Goal: Task Accomplishment & Management: Complete application form

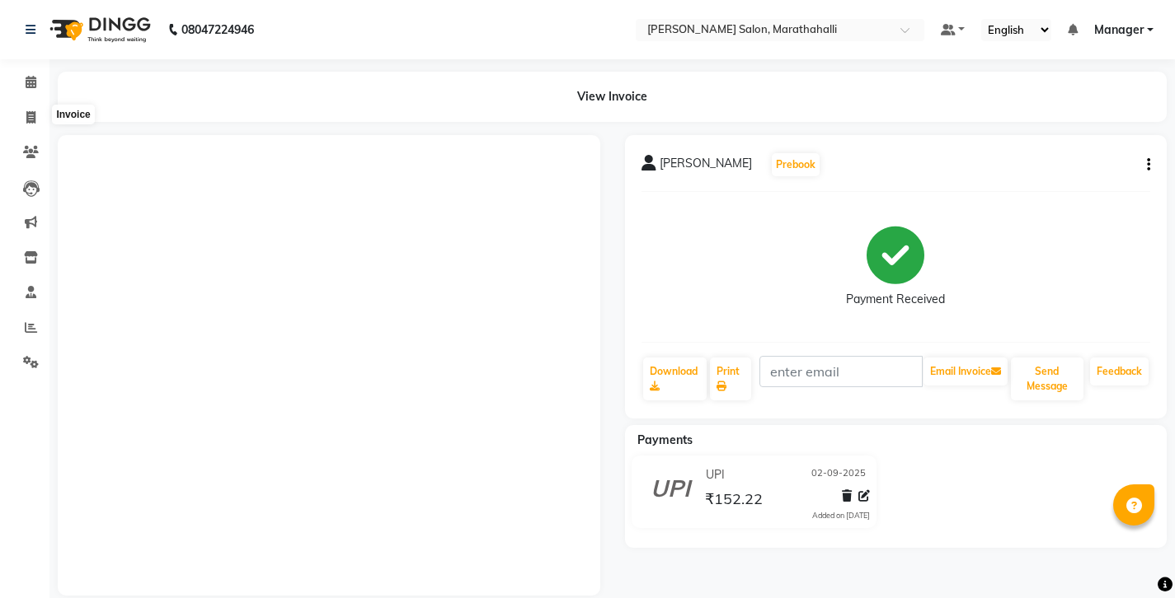
click at [31, 111] on icon at bounding box center [30, 117] width 9 height 12
select select "4783"
select select "service"
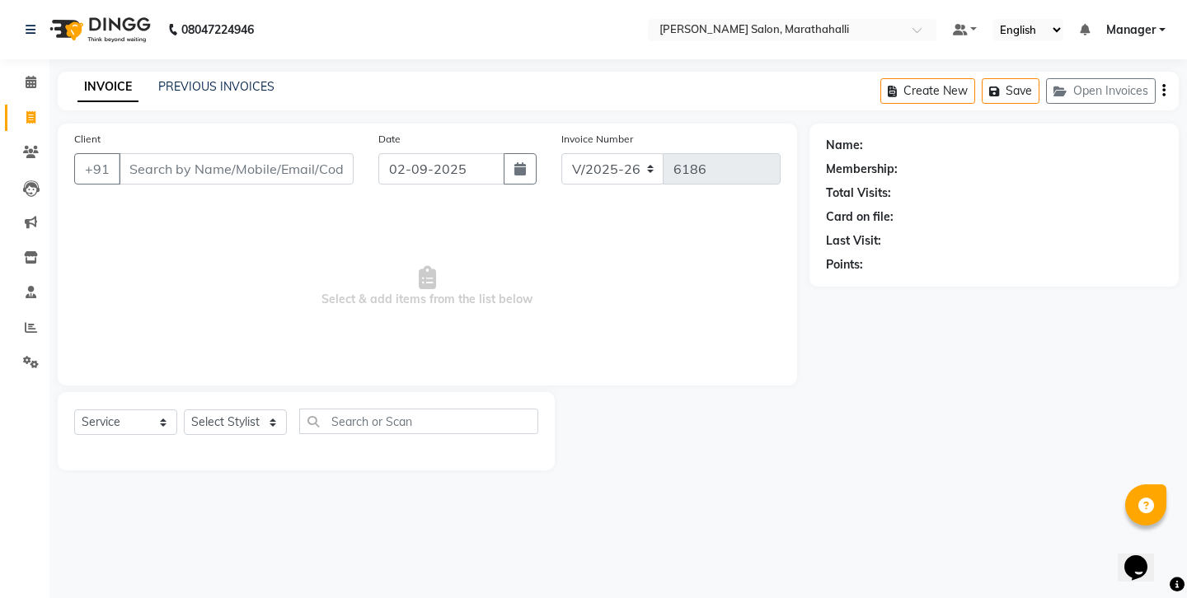
click at [161, 153] on input "Client" at bounding box center [236, 168] width 235 height 31
click at [159, 153] on input "Client" at bounding box center [236, 168] width 235 height 31
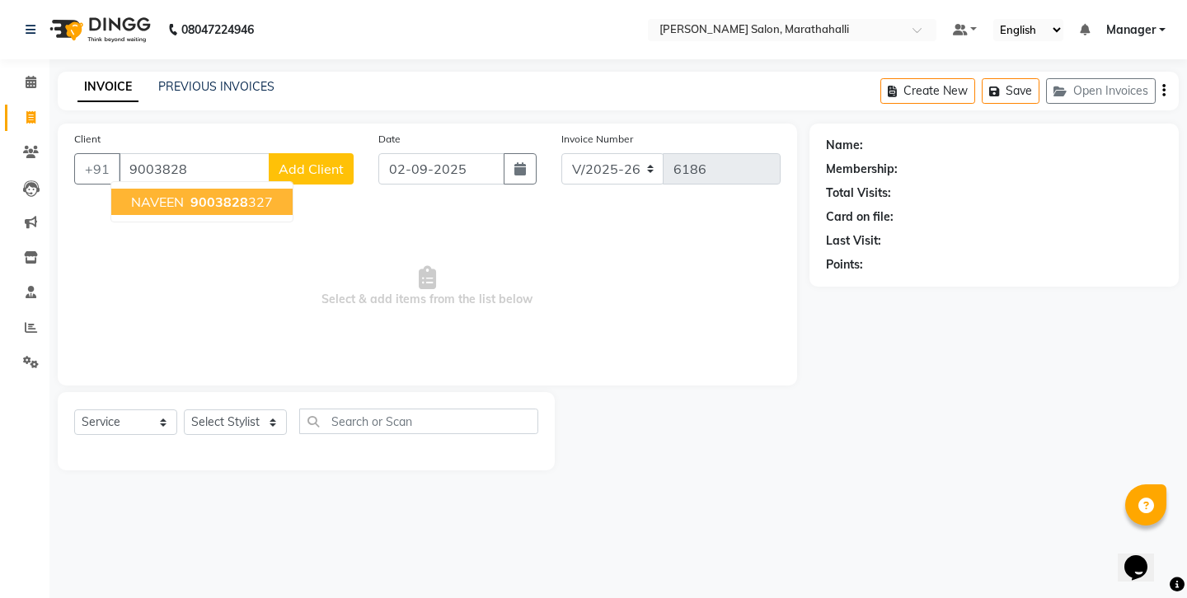
click at [164, 194] on span "NAVEEN" at bounding box center [157, 202] width 53 height 16
type input "9003828327"
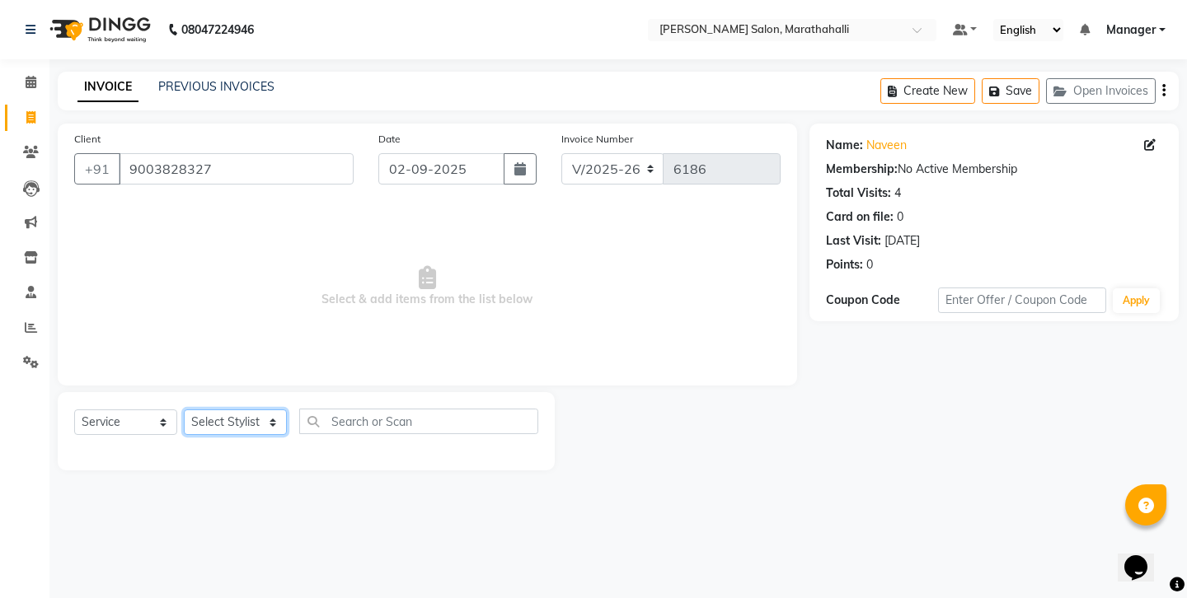
click at [216, 410] on select "Select Stylist [PERSON_NAME] Abhishek [PERSON_NAME] [PERSON_NAME] anju [PERSON_…" at bounding box center [235, 423] width 103 height 26
select select "90512"
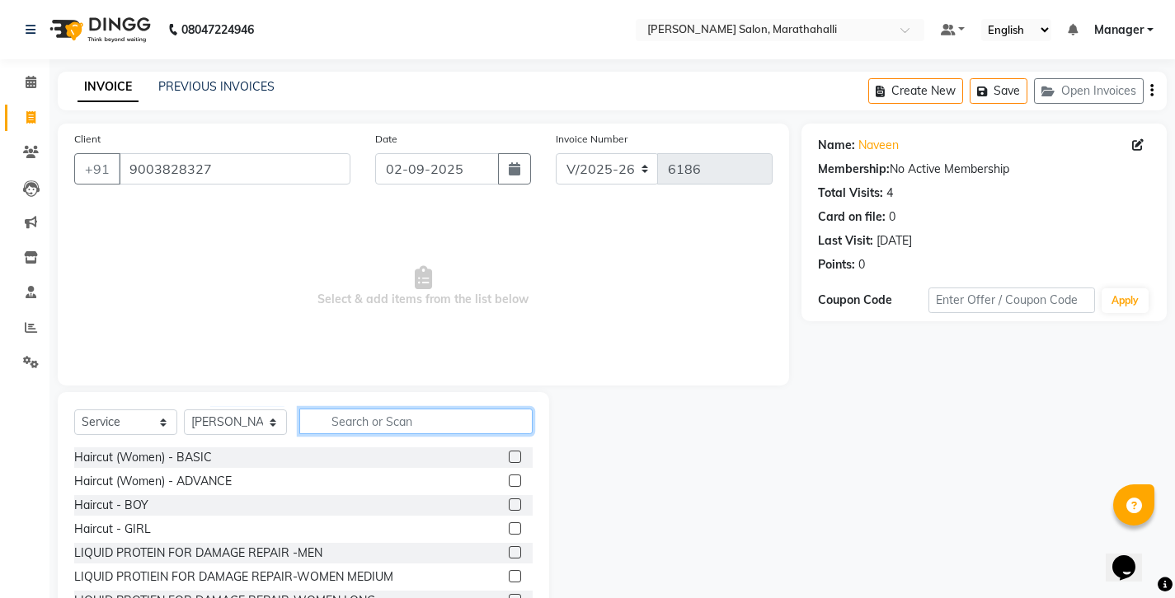
click at [395, 409] on input "text" at bounding box center [415, 422] width 233 height 26
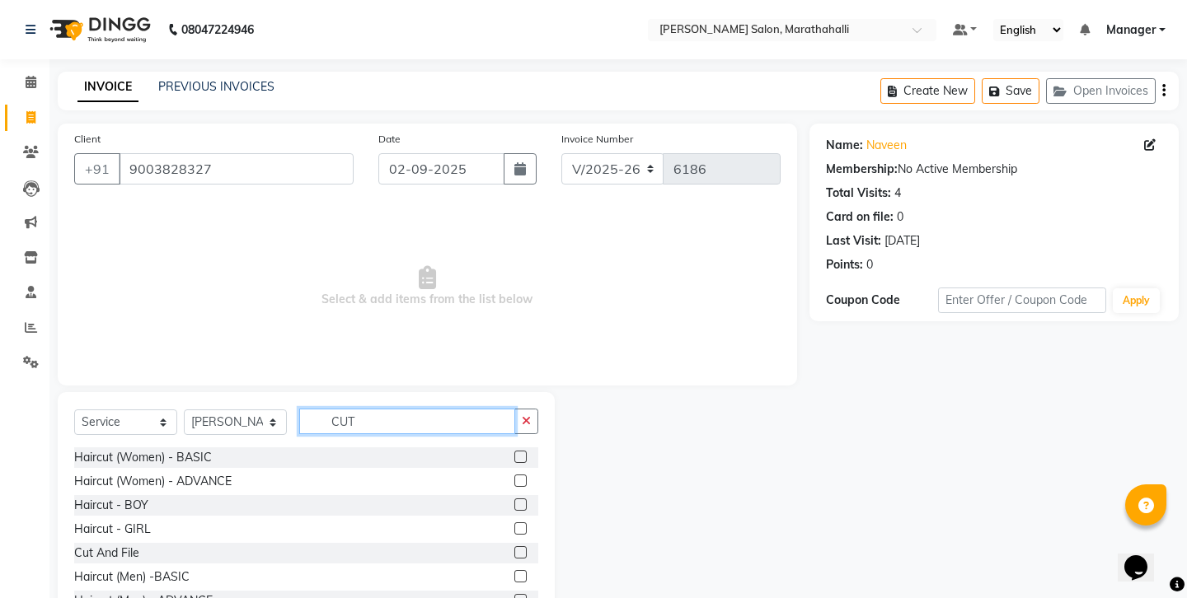
type input "CUT"
click at [526, 570] on label at bounding box center [520, 576] width 12 height 12
click at [525, 572] on input "checkbox" at bounding box center [519, 577] width 11 height 11
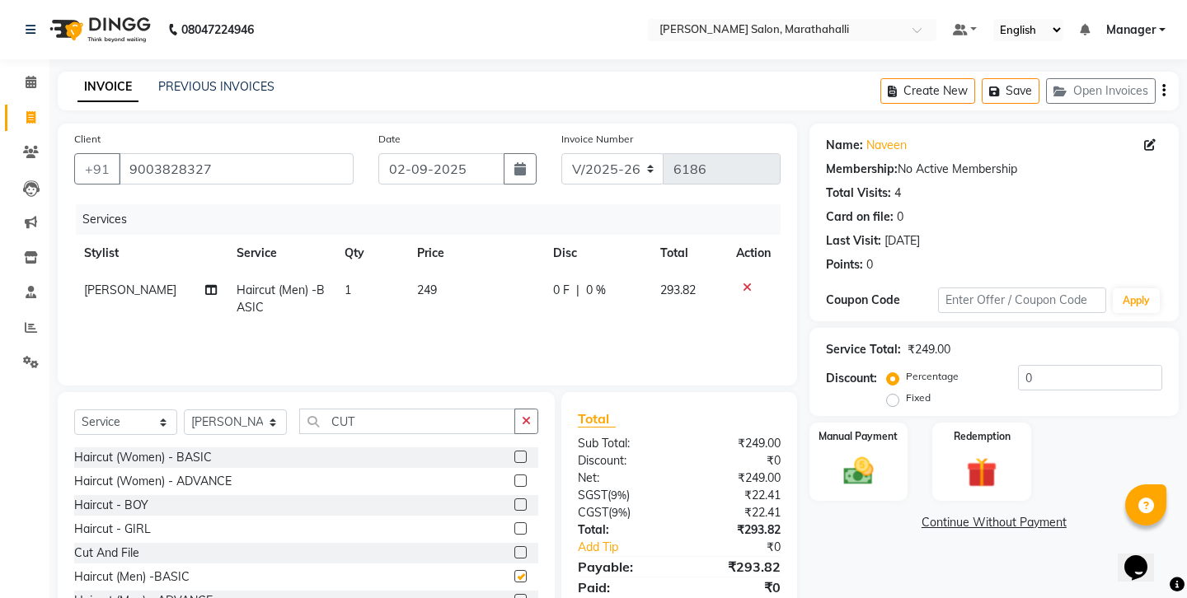
checkbox input "false"
click at [535, 409] on button "button" at bounding box center [526, 422] width 24 height 26
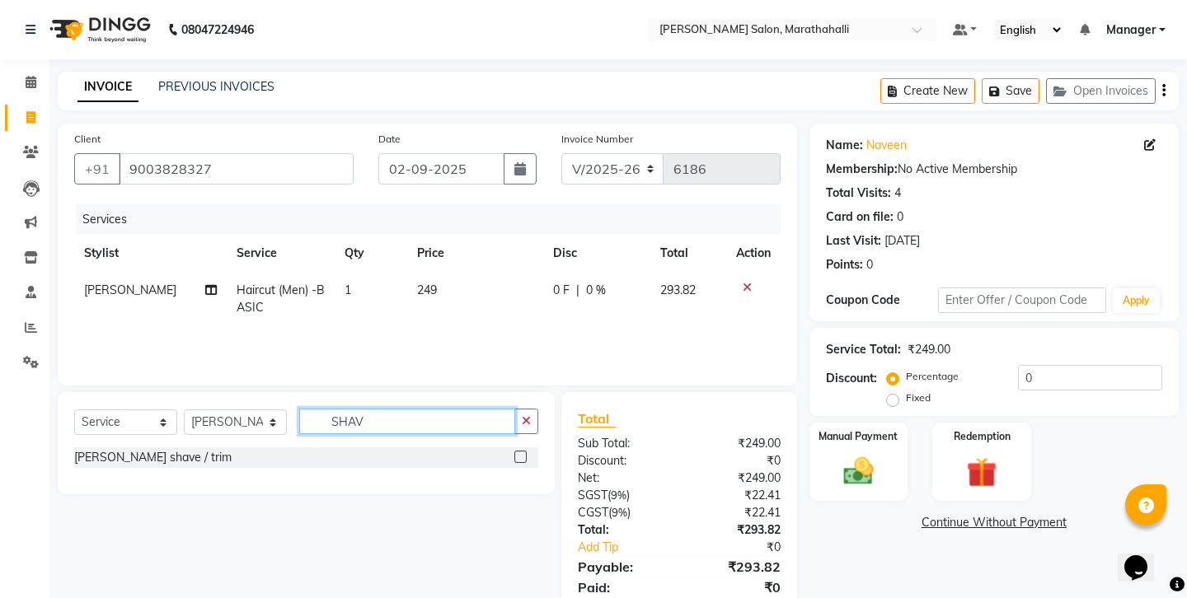
type input "SHAV"
click at [524, 451] on label at bounding box center [520, 457] width 12 height 12
click at [524, 453] on input "checkbox" at bounding box center [519, 458] width 11 height 11
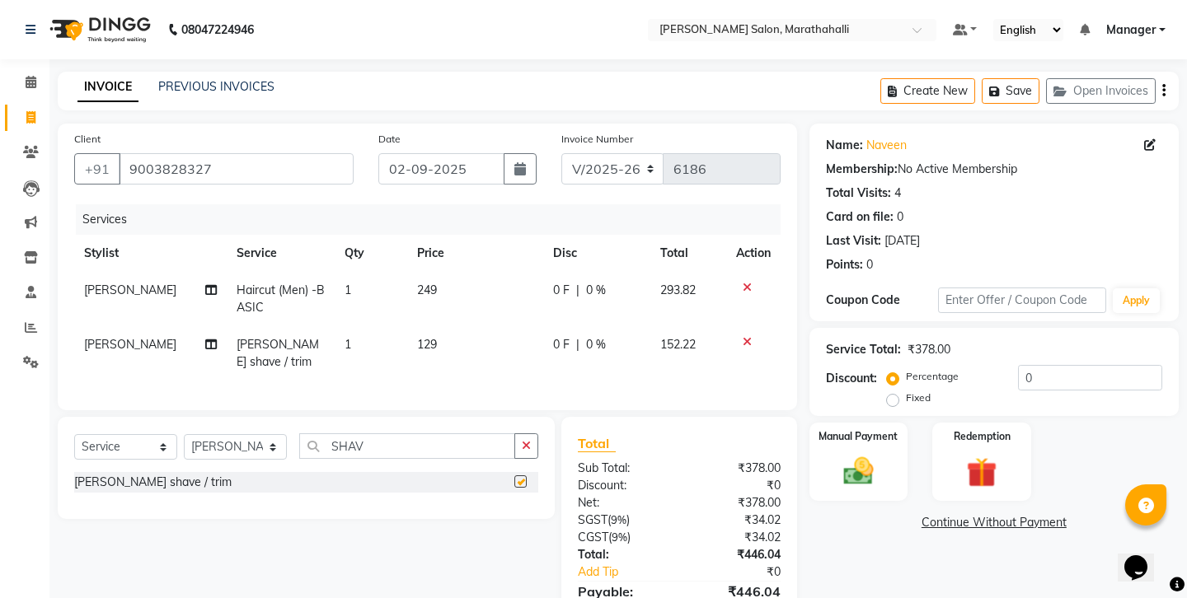
checkbox input "false"
click at [840, 453] on img at bounding box center [858, 471] width 51 height 36
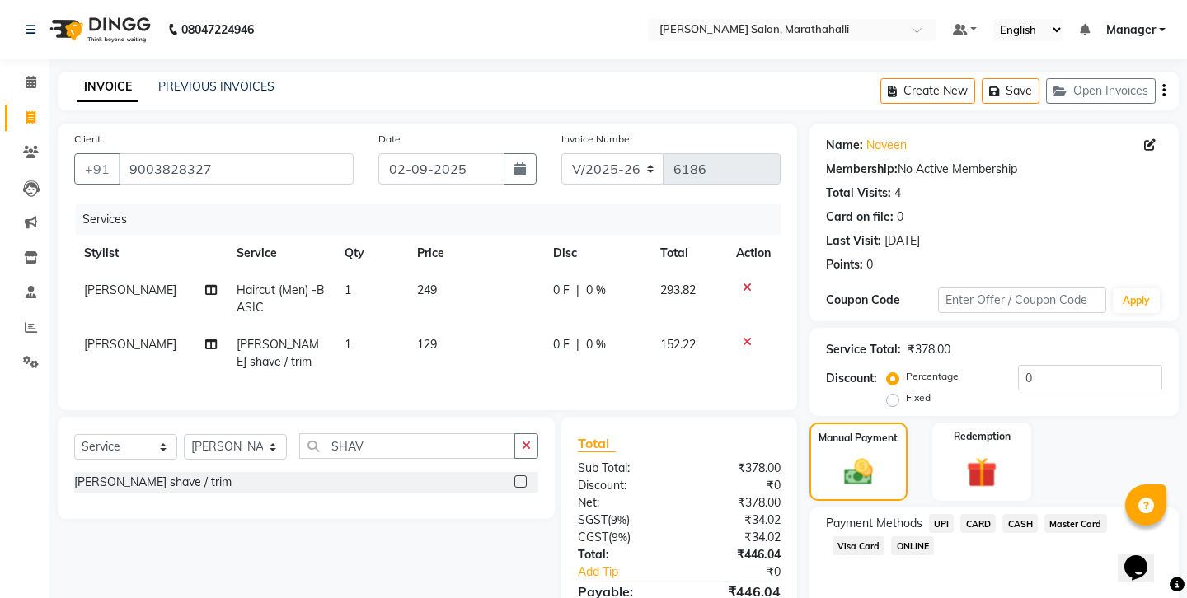
click at [929, 514] on span "UPI" at bounding box center [942, 523] width 26 height 19
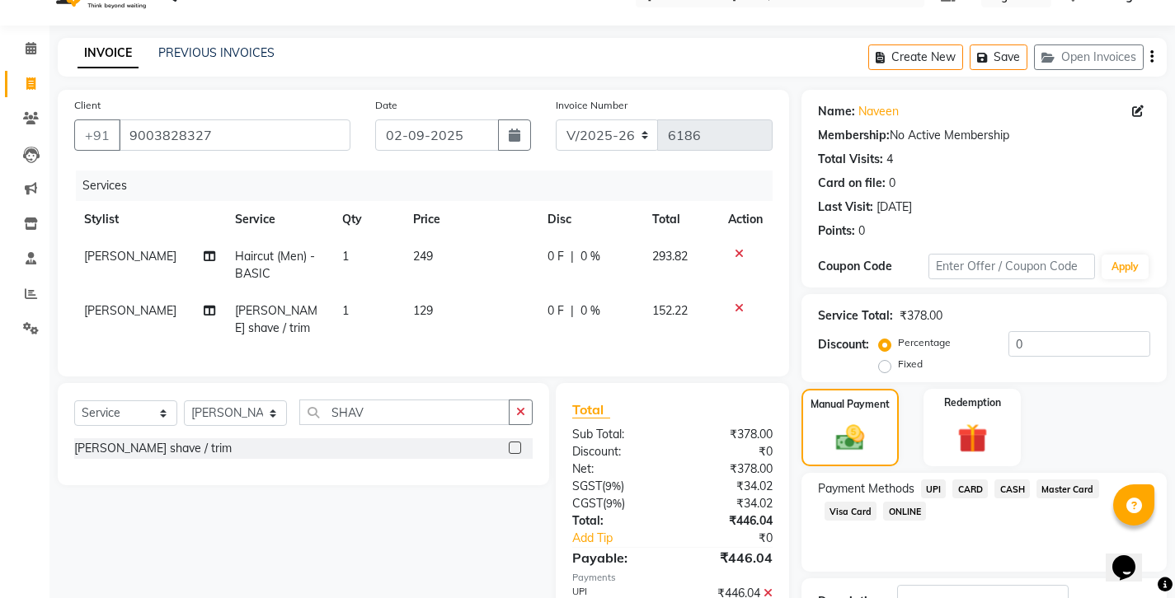
scroll to position [35, 0]
checkbox input "false"
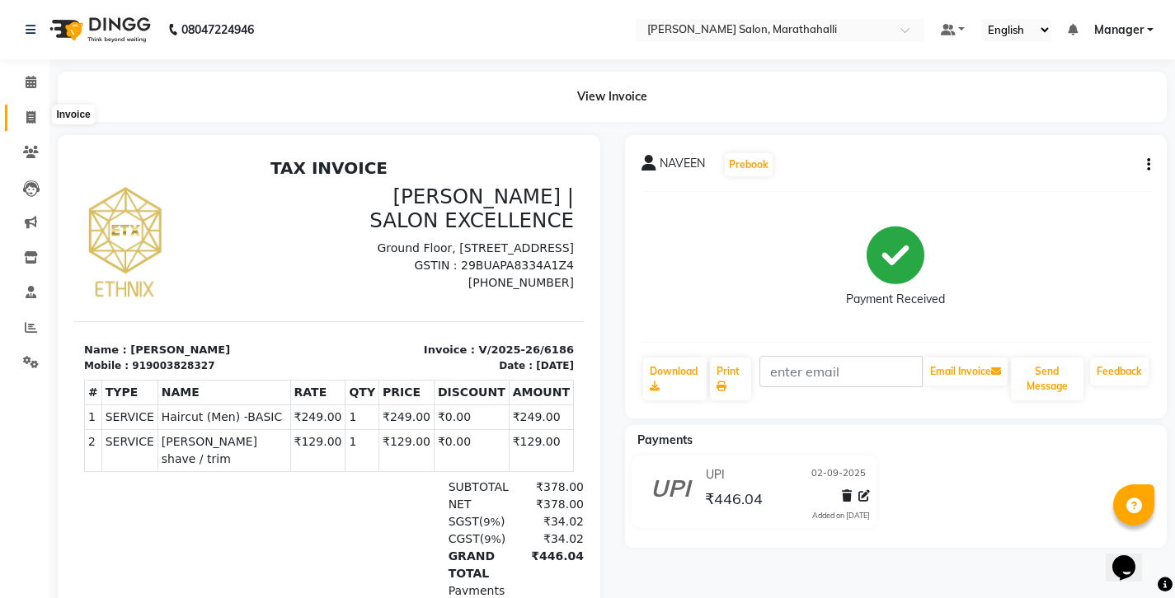
click at [31, 111] on icon at bounding box center [30, 117] width 9 height 12
select select "service"
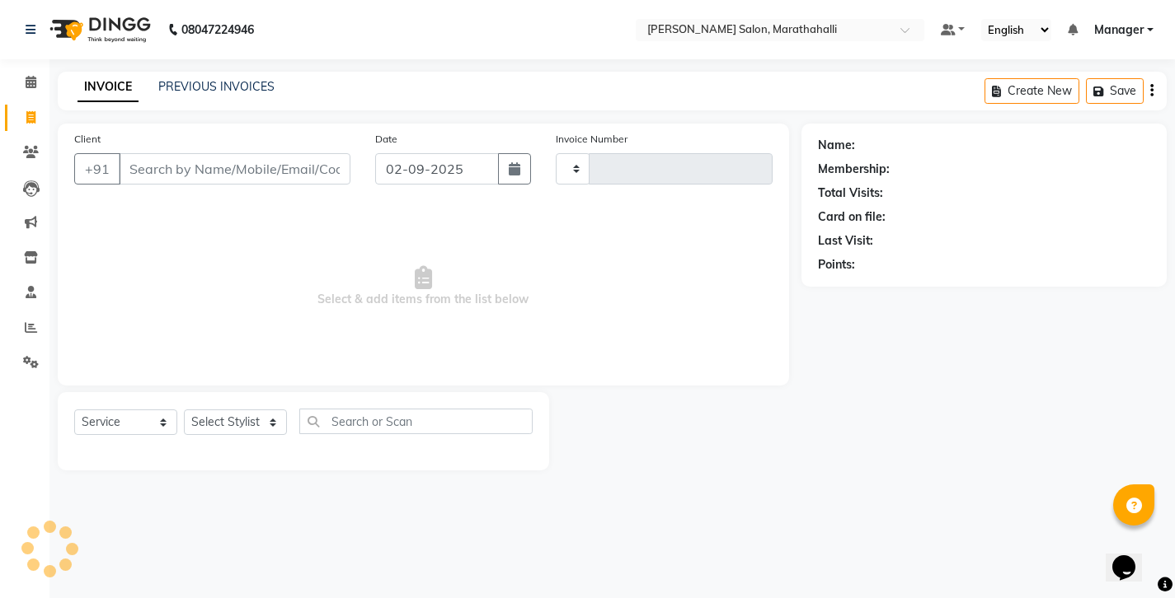
type input "6187"
select select "4783"
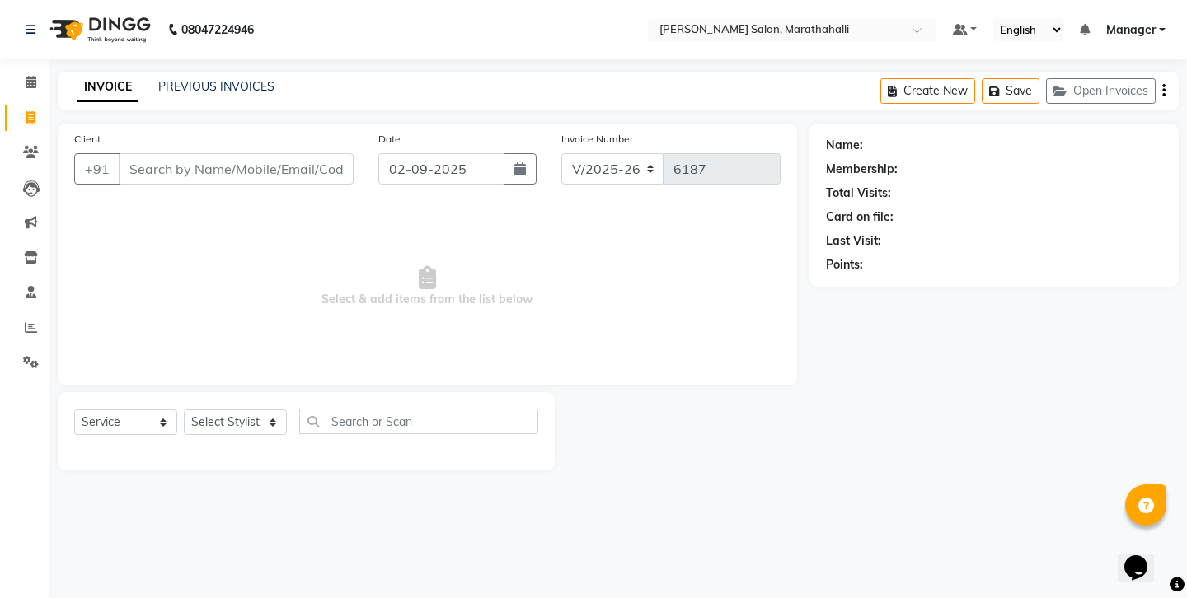
click at [267, 153] on input "Client" at bounding box center [236, 168] width 235 height 31
type input "8639278892"
click at [329, 161] on span "Add Client" at bounding box center [311, 169] width 65 height 16
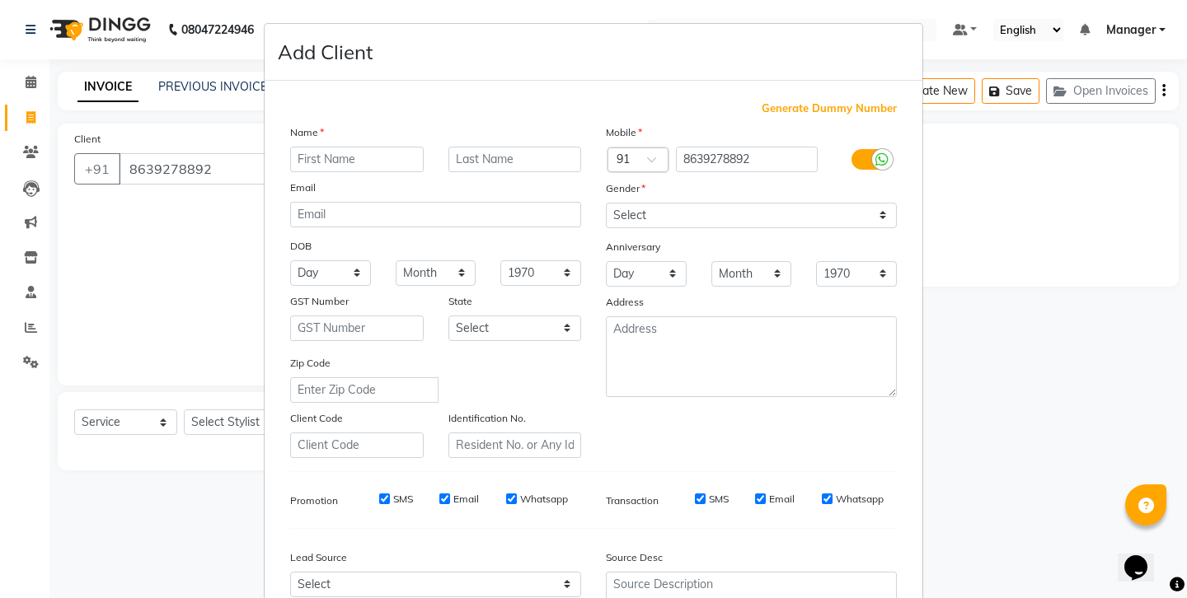
click at [338, 147] on input "text" at bounding box center [357, 160] width 134 height 26
type input "[PERSON_NAME]"
click at [671, 203] on select "Select [DEMOGRAPHIC_DATA] [DEMOGRAPHIC_DATA] Other Prefer Not To Say" at bounding box center [751, 216] width 291 height 26
select select "[DEMOGRAPHIC_DATA]"
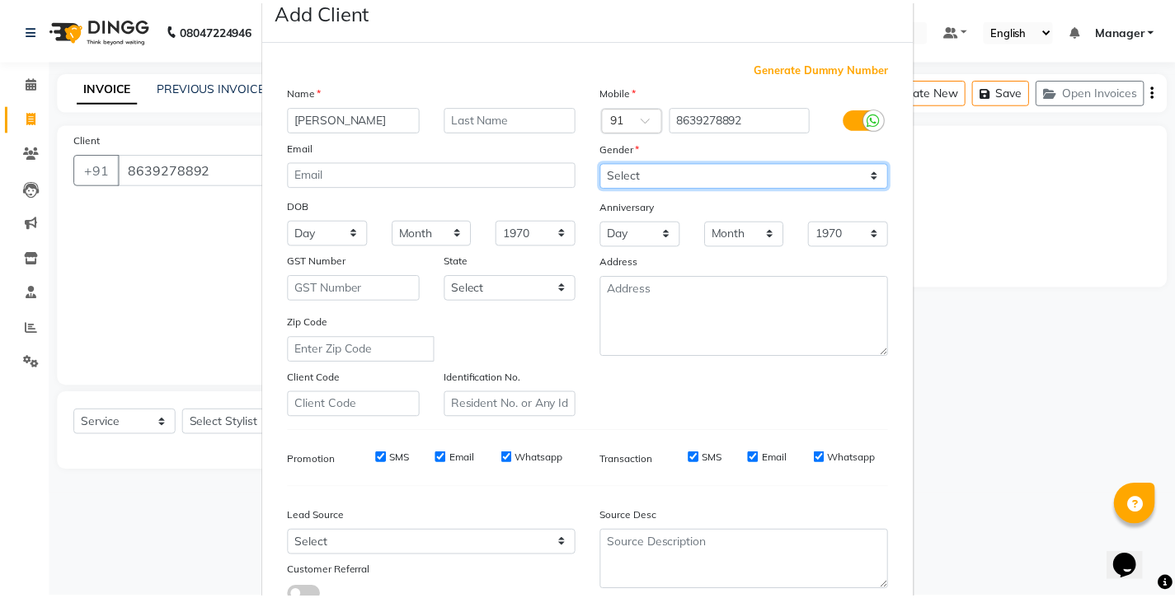
scroll to position [45, 0]
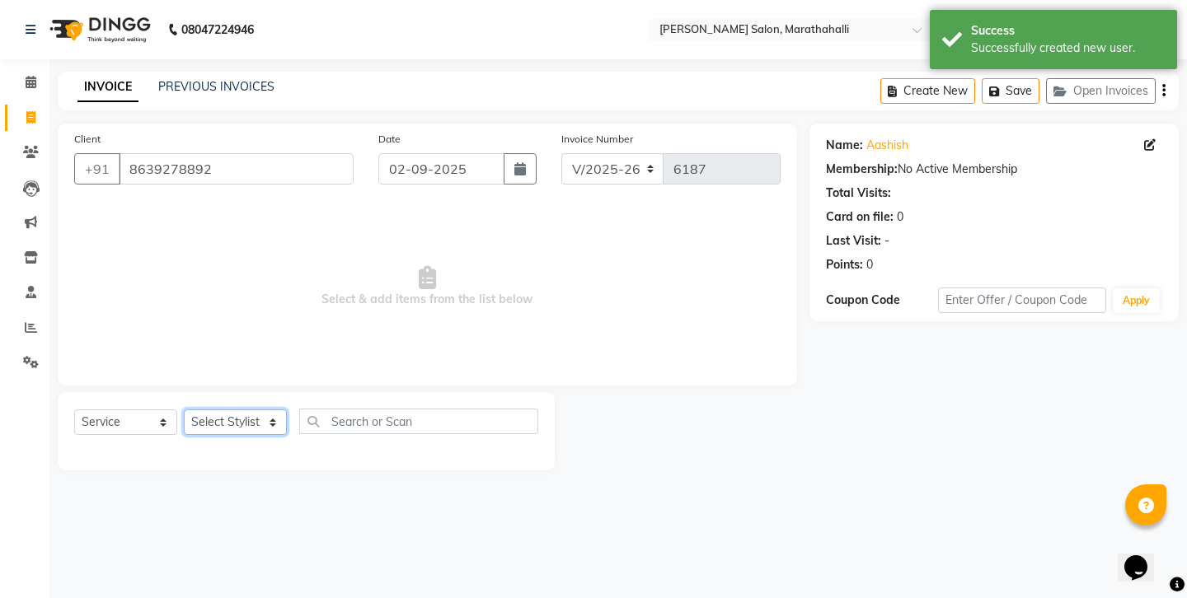
select select "67270"
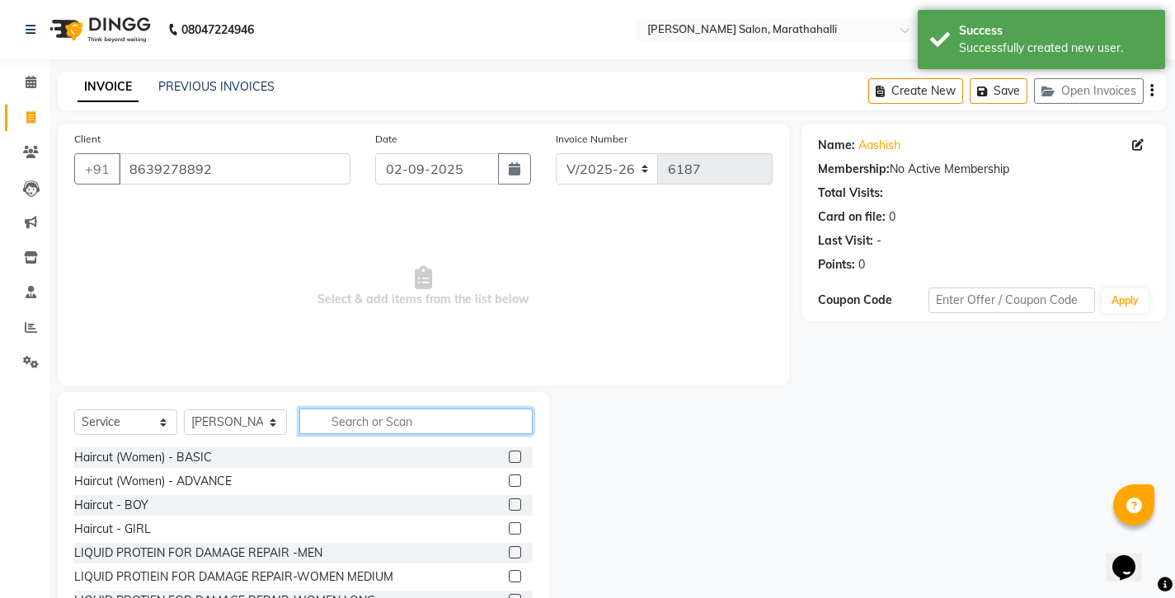
click at [329, 409] on input "text" at bounding box center [415, 422] width 233 height 26
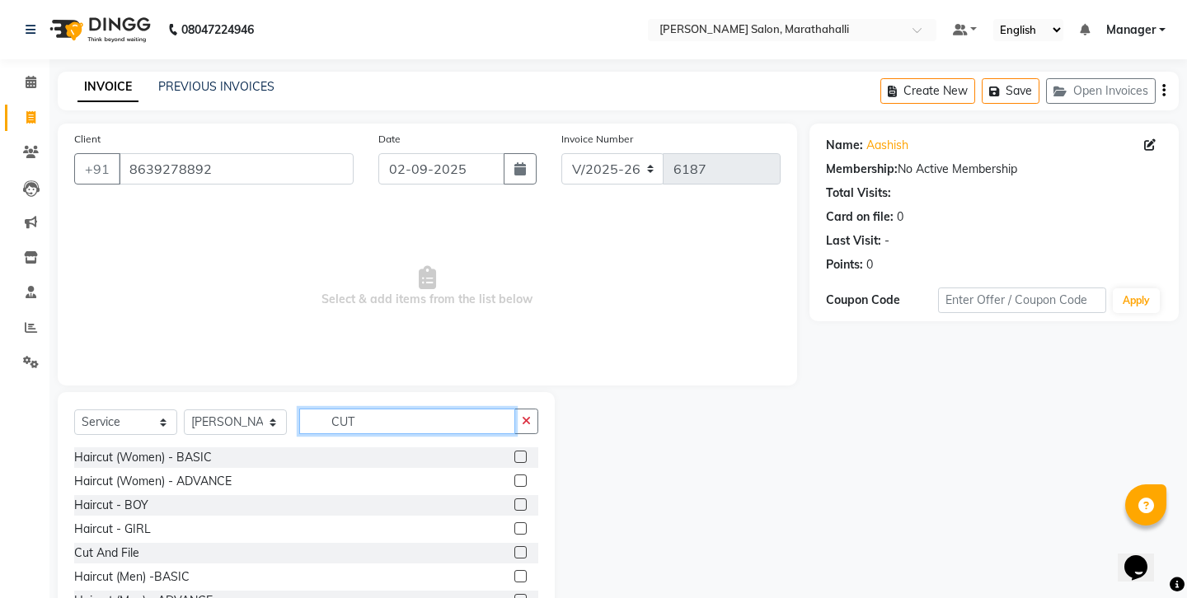
type input "CUT"
click at [527, 570] on label at bounding box center [520, 576] width 12 height 12
click at [525, 572] on input "checkbox" at bounding box center [519, 577] width 11 height 11
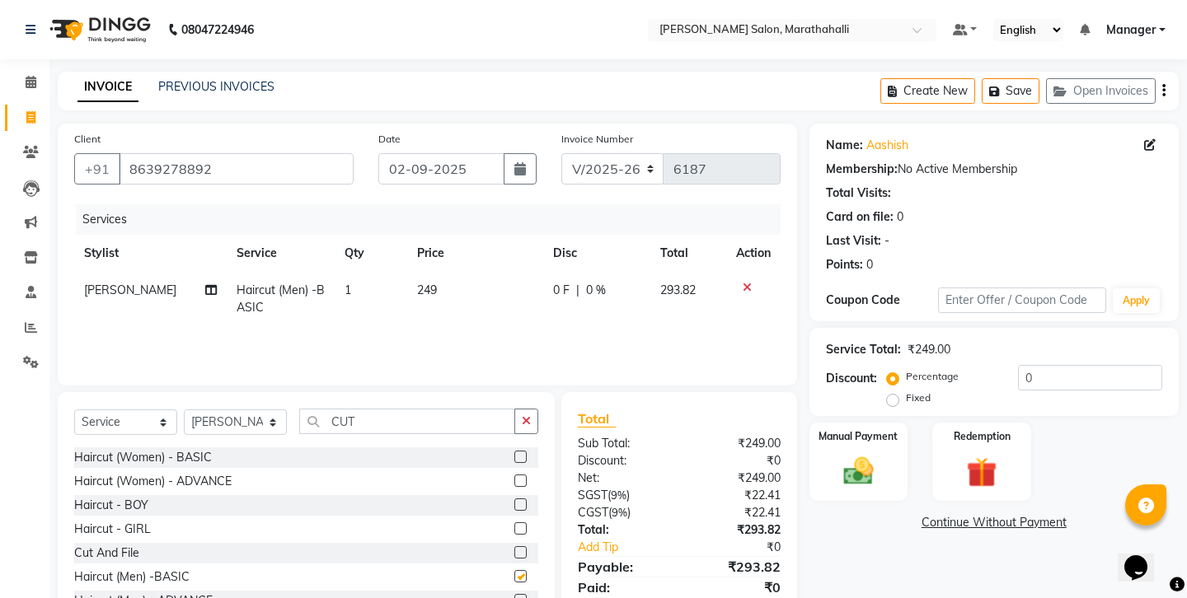
checkbox input "false"
click at [531, 415] on icon "button" at bounding box center [526, 421] width 9 height 12
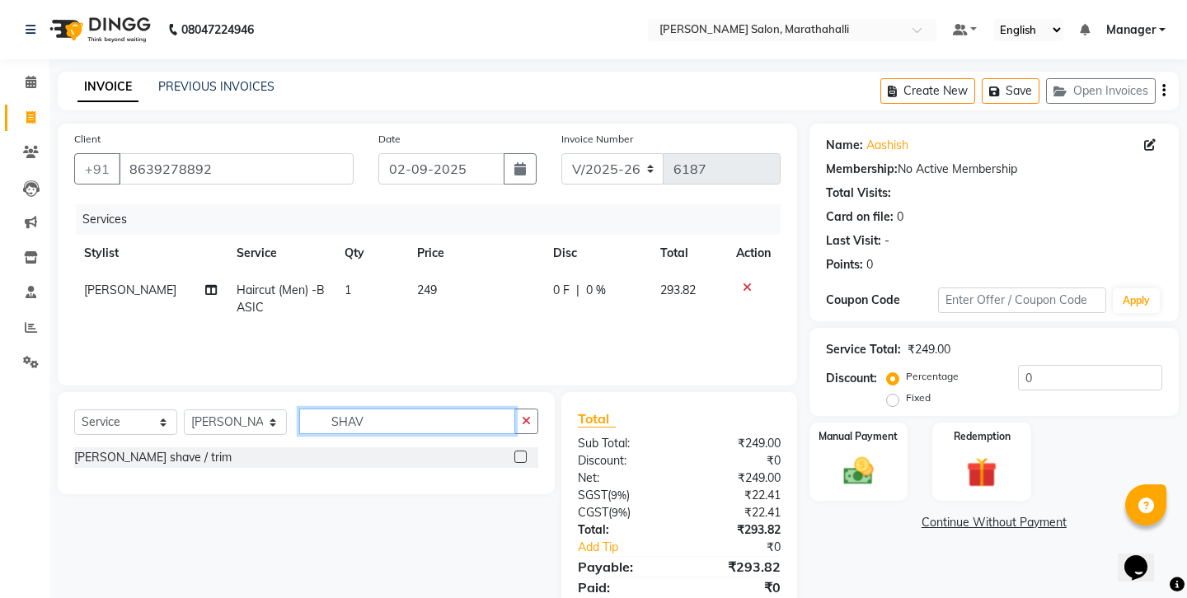
type input "SHAV"
click at [527, 451] on label at bounding box center [520, 457] width 12 height 12
click at [525, 453] on input "checkbox" at bounding box center [519, 458] width 11 height 11
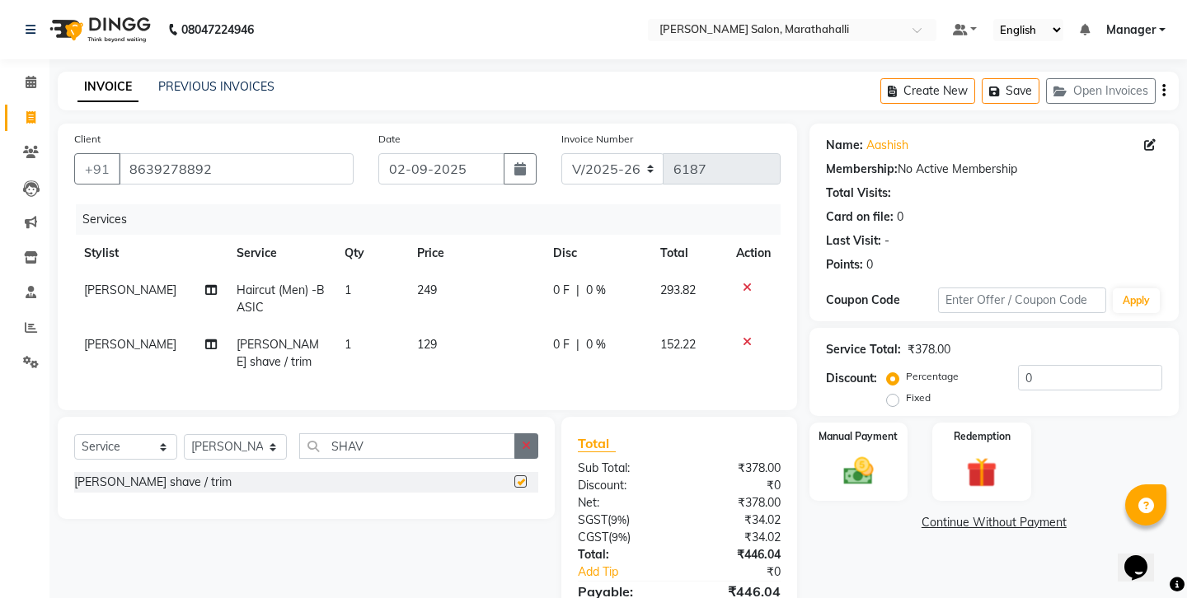
checkbox input "false"
click at [531, 440] on icon "button" at bounding box center [526, 446] width 9 height 12
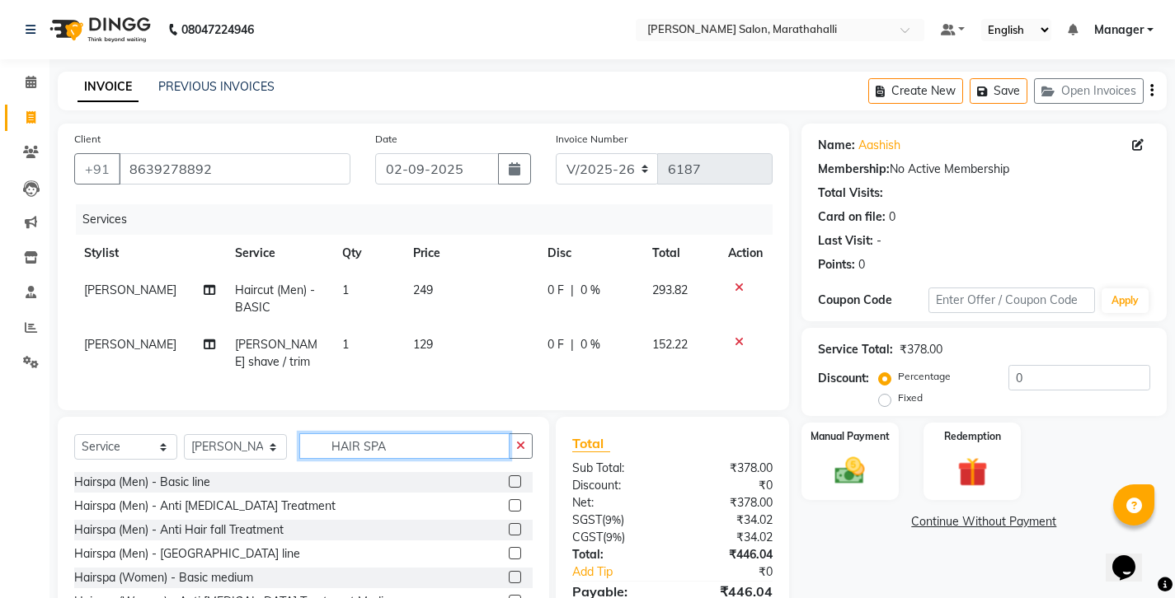
click at [455, 434] on input "HAIR SPA" at bounding box center [404, 447] width 210 height 26
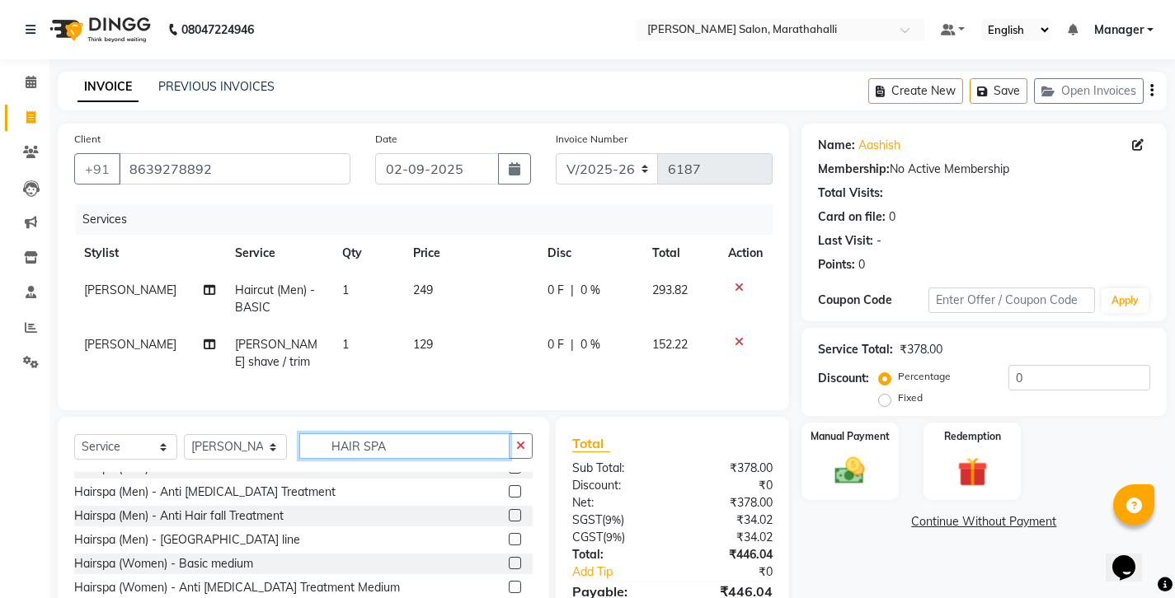
scroll to position [18, 0]
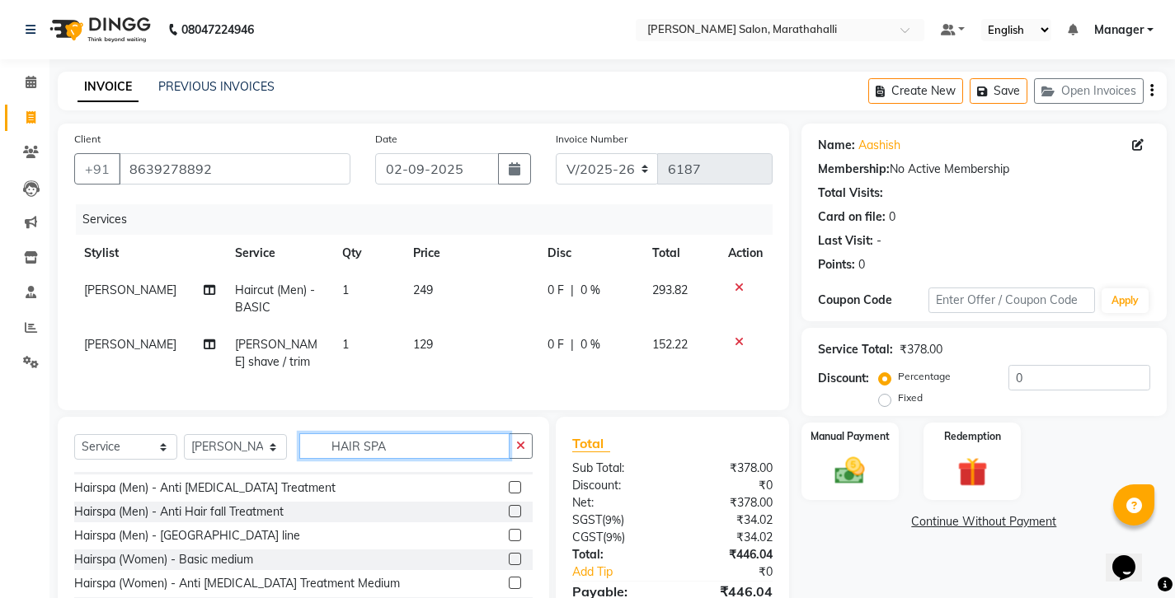
type input "HAIR SPA"
click at [511, 505] on label at bounding box center [515, 511] width 12 height 12
click at [511, 507] on input "checkbox" at bounding box center [514, 512] width 11 height 11
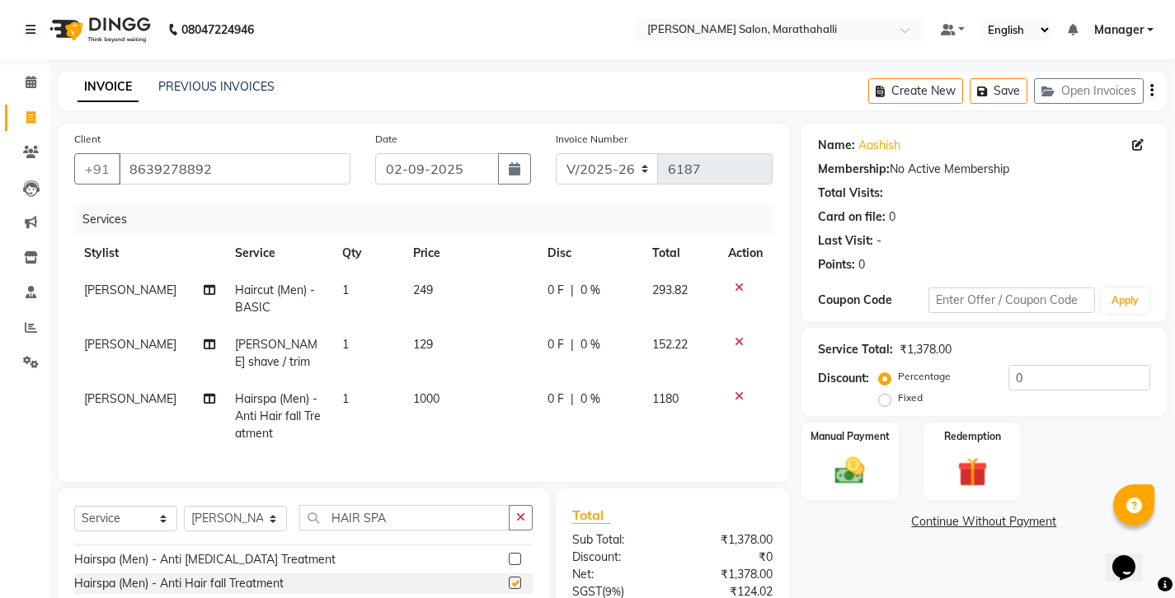
checkbox input "false"
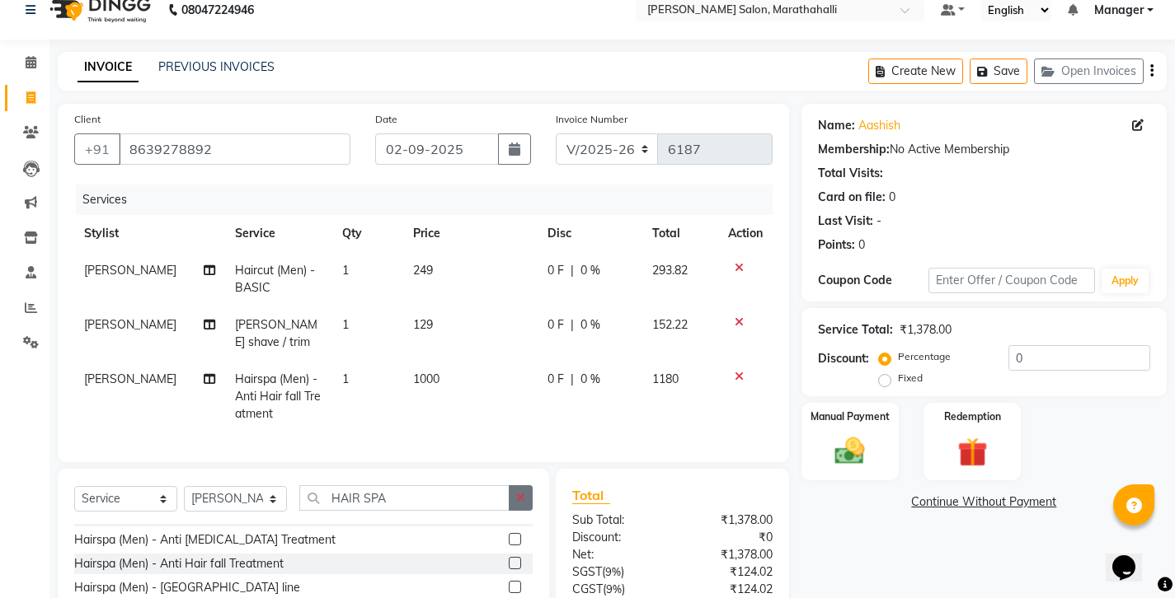
scroll to position [29, 0]
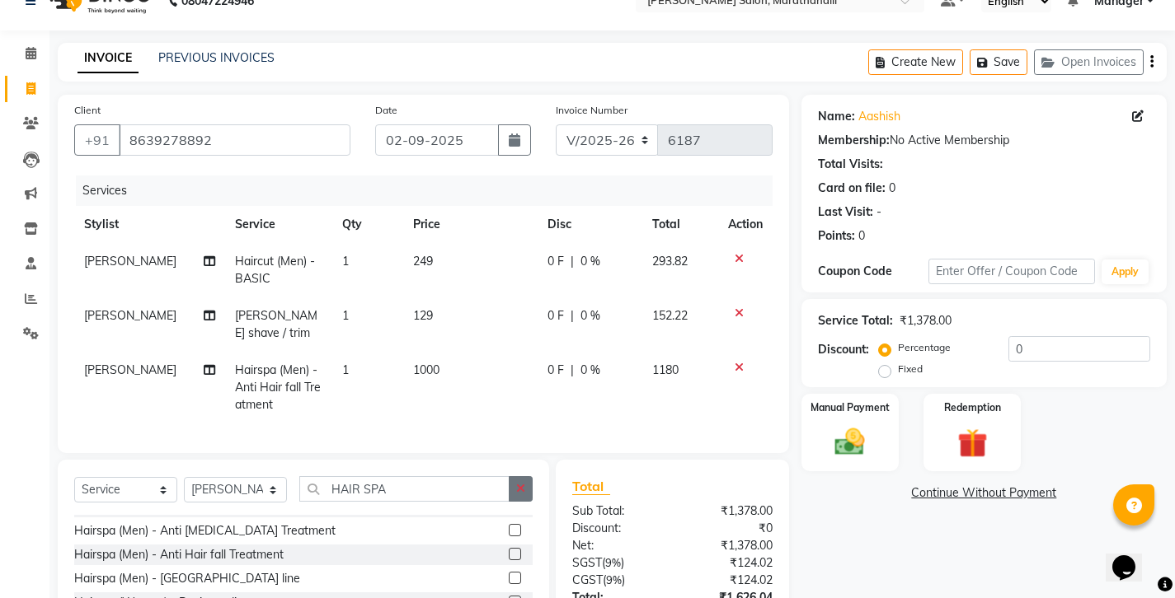
click at [525, 483] on icon "button" at bounding box center [520, 489] width 9 height 12
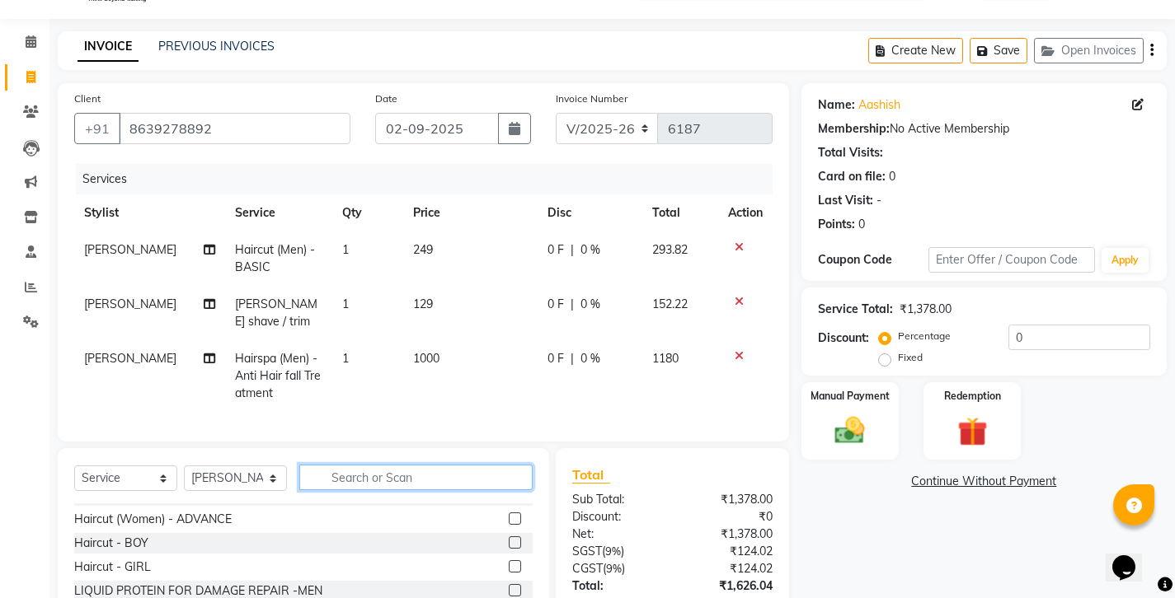
scroll to position [42, 0]
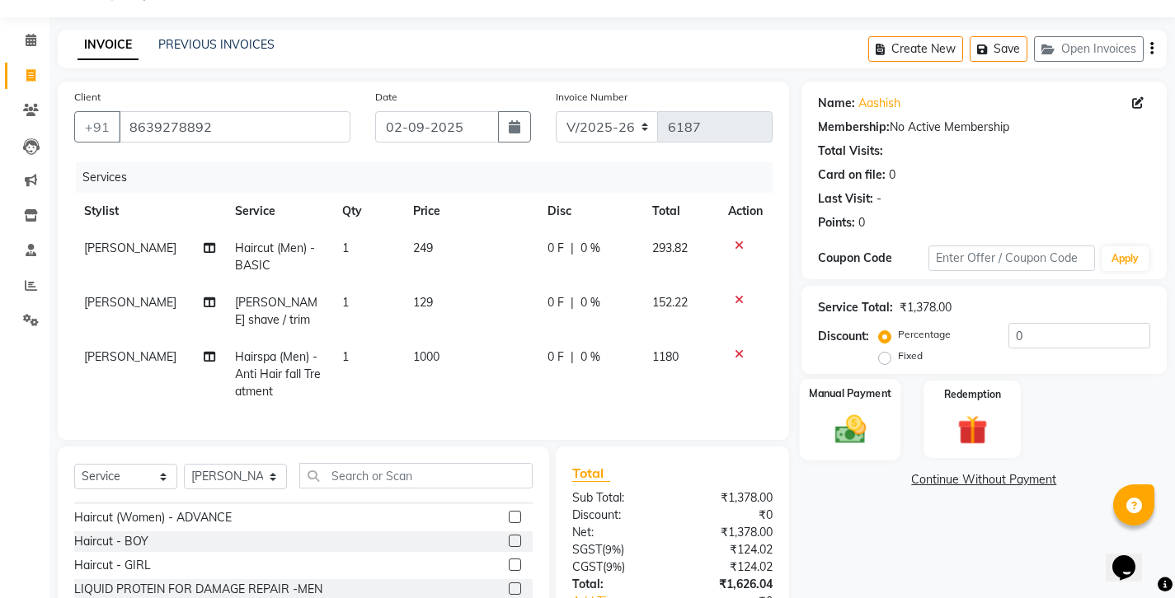
click at [861, 411] on img at bounding box center [849, 428] width 50 height 35
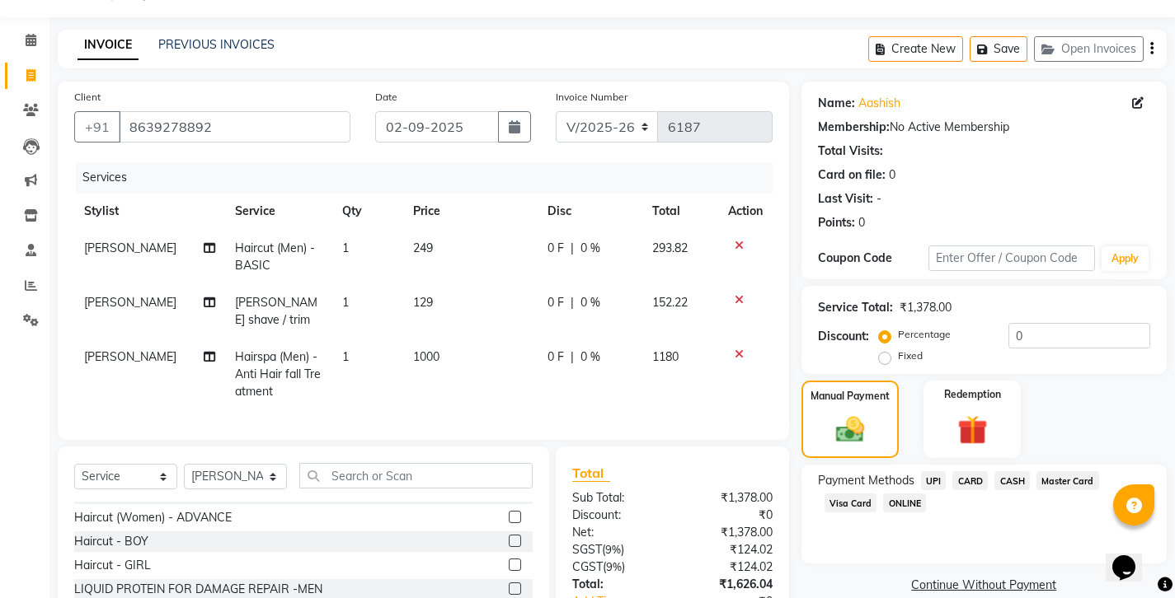
click at [994, 472] on span "CASH" at bounding box center [1011, 481] width 35 height 19
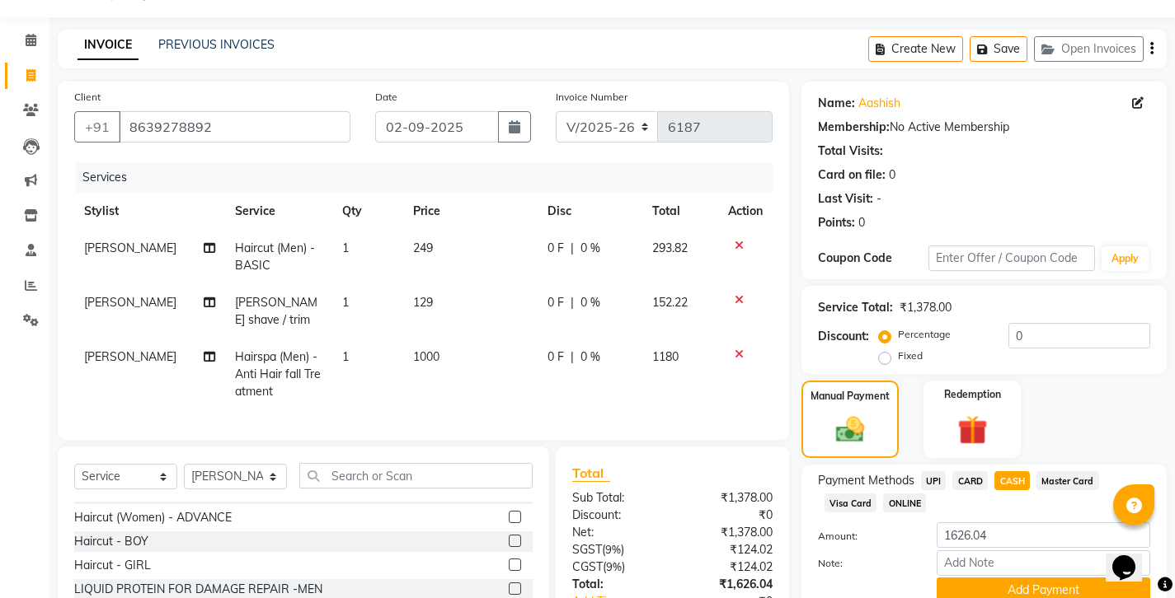
click at [1153, 49] on icon "button" at bounding box center [1151, 49] width 3 height 1
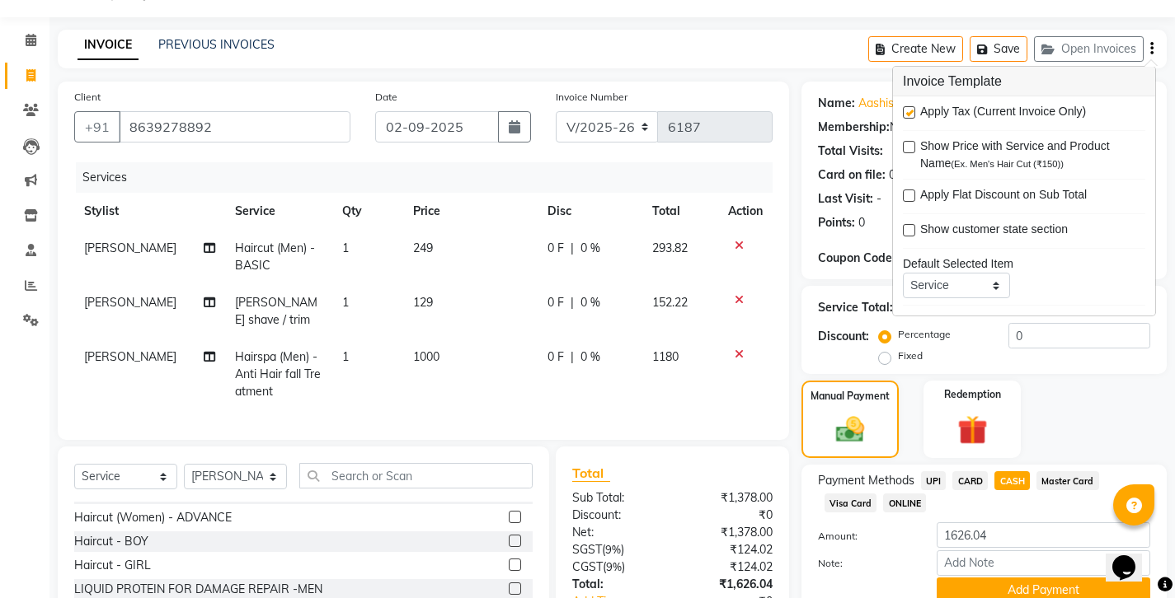
click at [906, 106] on label at bounding box center [909, 112] width 12 height 12
click at [906, 108] on input "checkbox" at bounding box center [908, 113] width 11 height 11
checkbox input "false"
click at [1013, 578] on button "Add Payment" at bounding box center [1043, 591] width 214 height 26
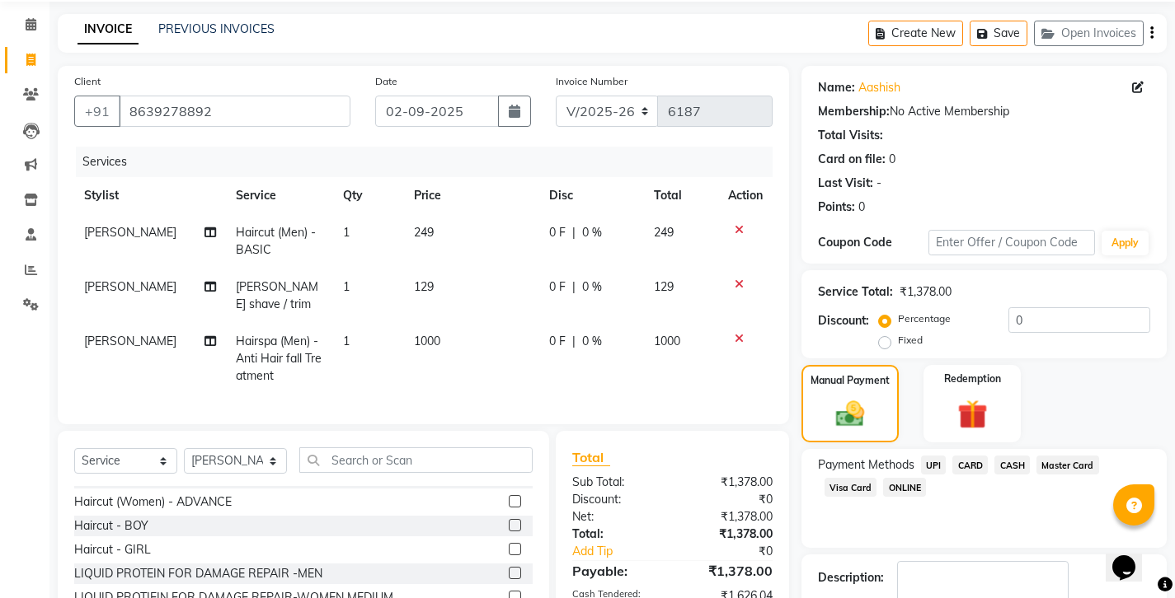
scroll to position [55, 0]
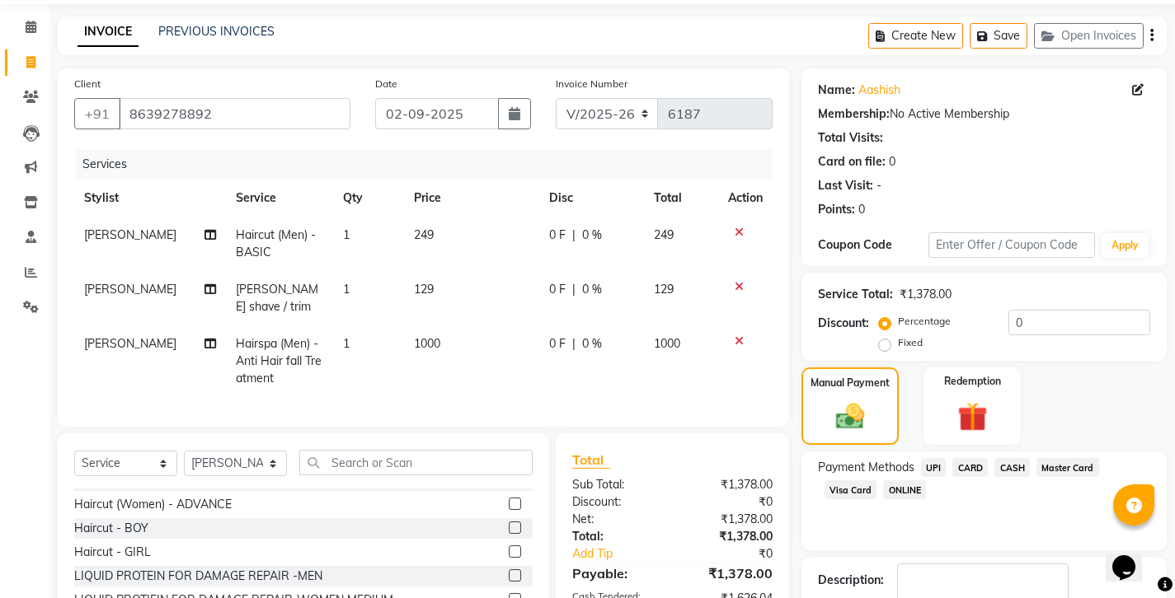
checkbox input "false"
click at [994, 458] on span "CASH" at bounding box center [1011, 467] width 35 height 19
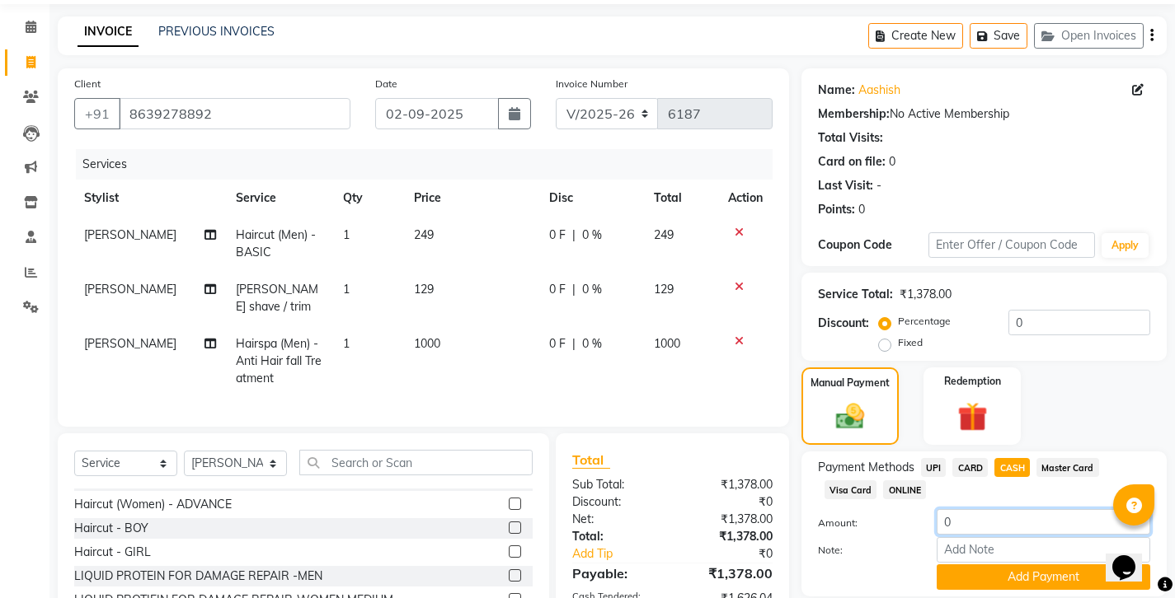
click at [978, 509] on input "0" at bounding box center [1043, 522] width 214 height 26
type input "0120"
click at [964, 537] on input "Note:" at bounding box center [1043, 550] width 214 height 26
type input "TIP"
click at [978, 565] on button "Add Payment" at bounding box center [1043, 578] width 214 height 26
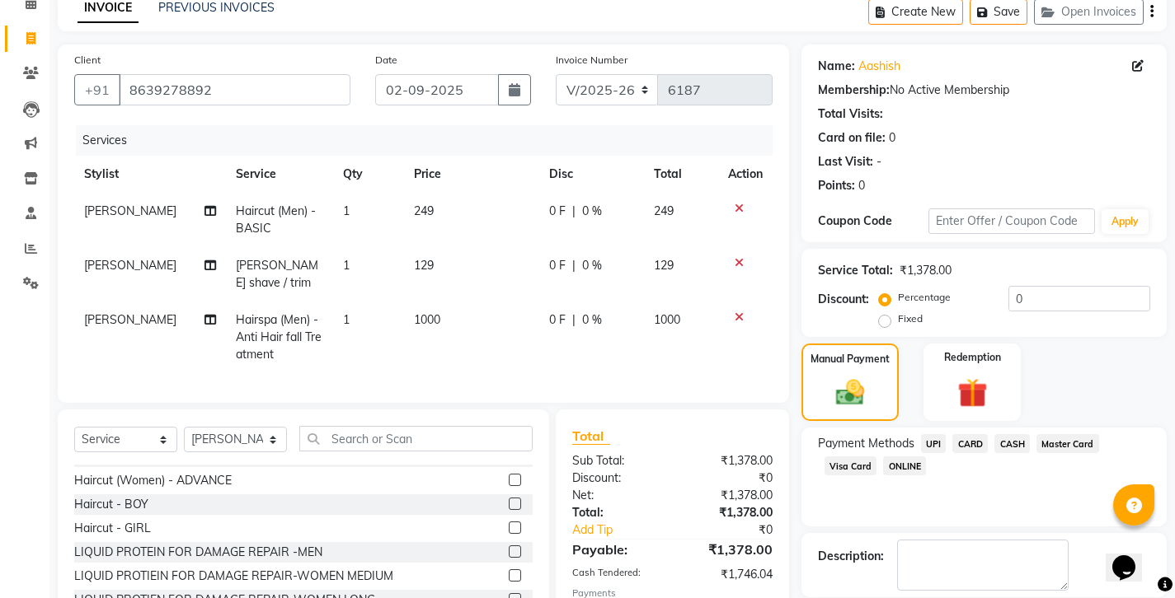
scroll to position [78, 0]
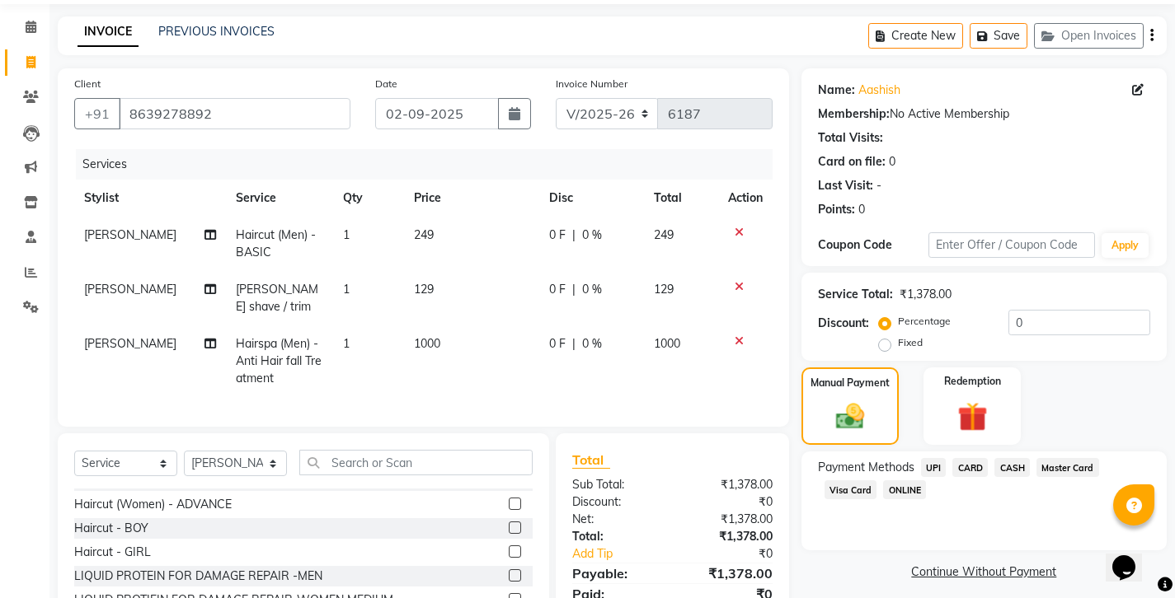
click at [994, 458] on span "CASH" at bounding box center [1011, 467] width 35 height 19
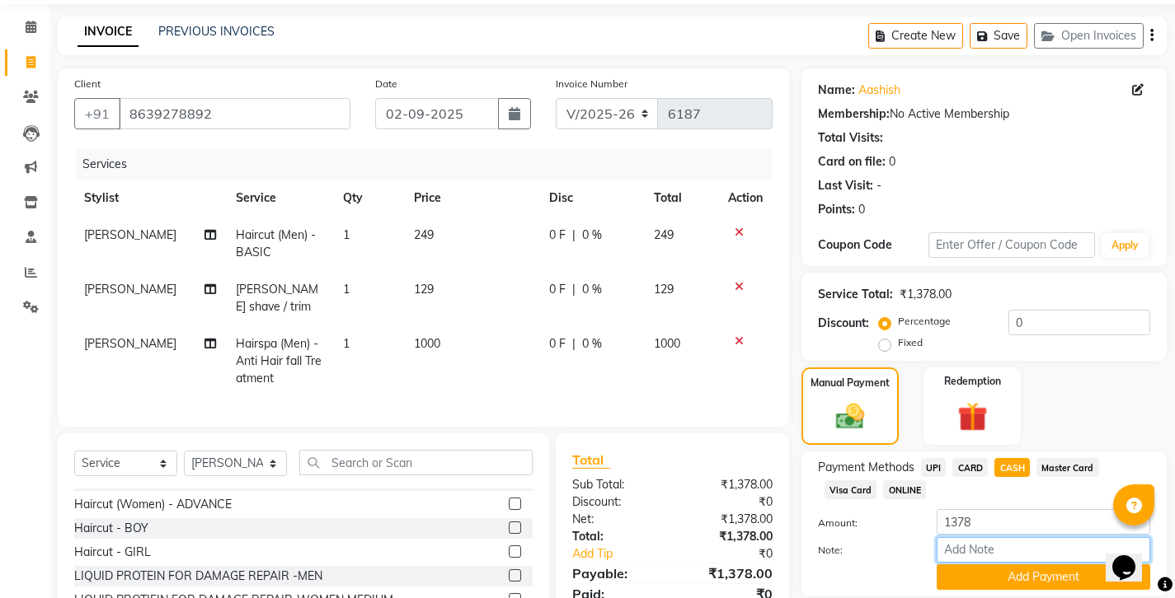
click at [969, 537] on input "Note:" at bounding box center [1043, 550] width 214 height 26
type input "122"
click at [963, 565] on button "Add Payment" at bounding box center [1043, 578] width 214 height 26
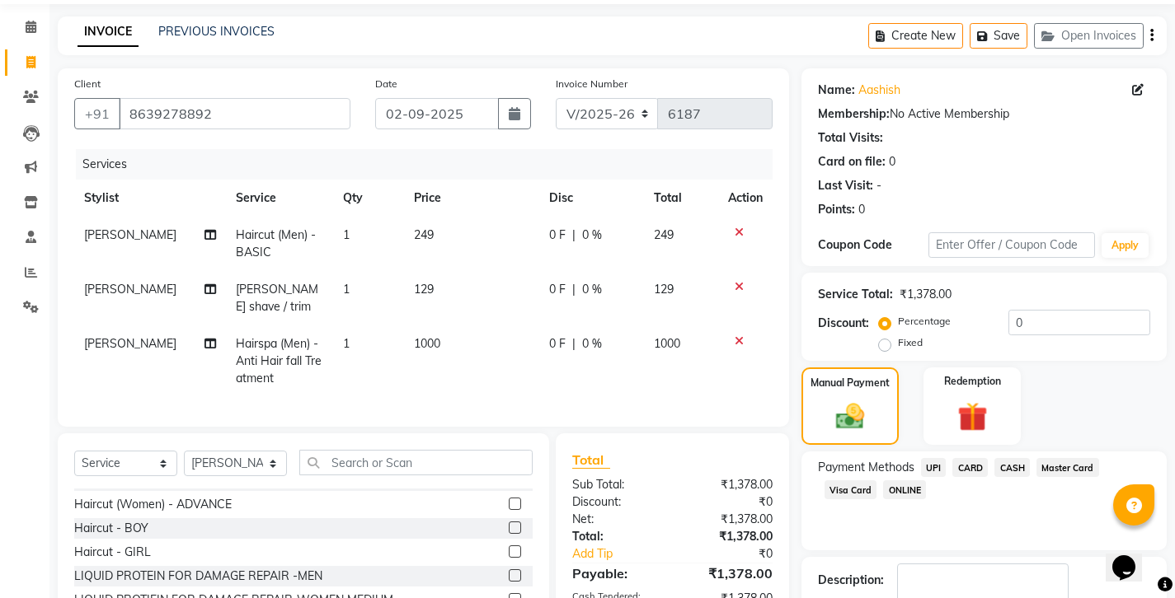
click at [994, 458] on span "CASH" at bounding box center [1011, 467] width 35 height 19
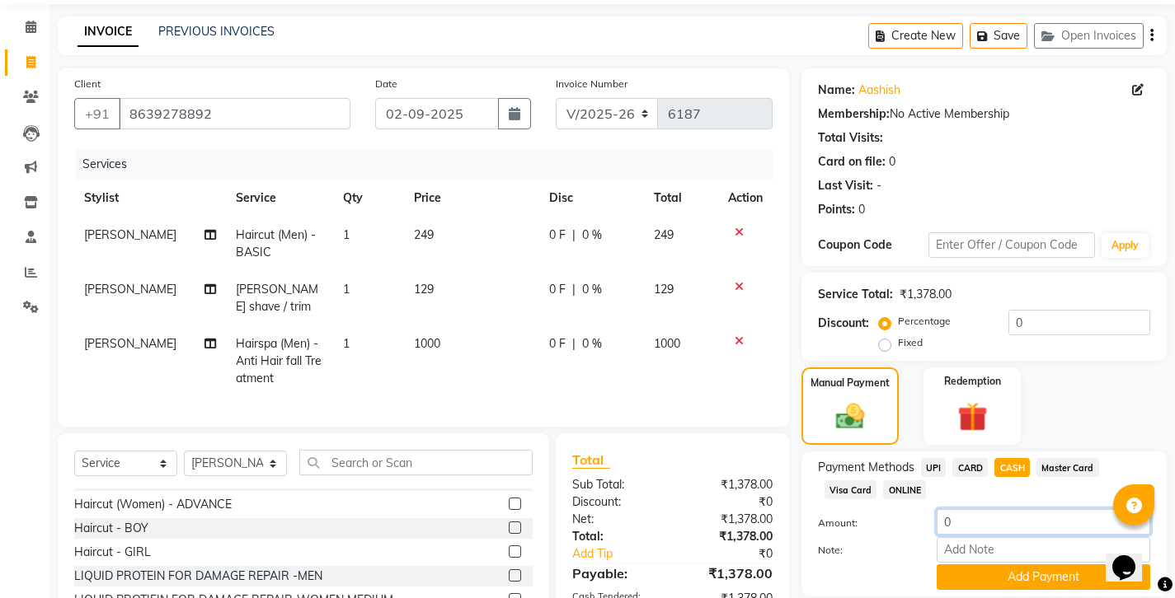
click at [982, 509] on input "0" at bounding box center [1043, 522] width 214 height 26
click at [963, 509] on input "0" at bounding box center [1043, 522] width 214 height 26
type input "122"
click at [968, 537] on input "Note:" at bounding box center [1043, 550] width 214 height 26
type input "TIP"
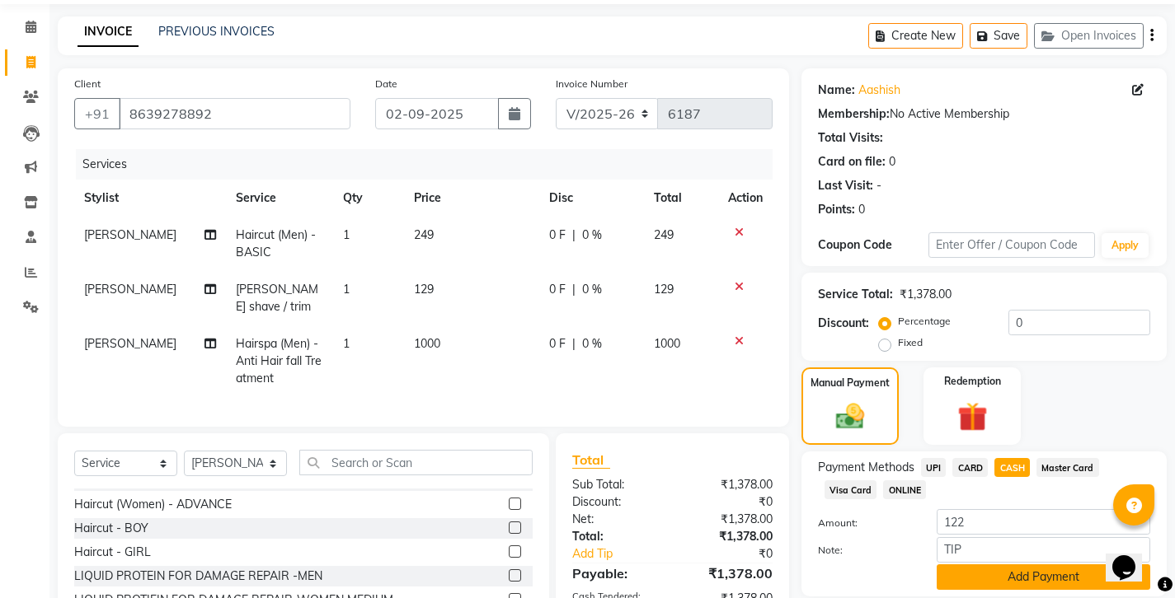
click at [964, 565] on button "Add Payment" at bounding box center [1043, 578] width 214 height 26
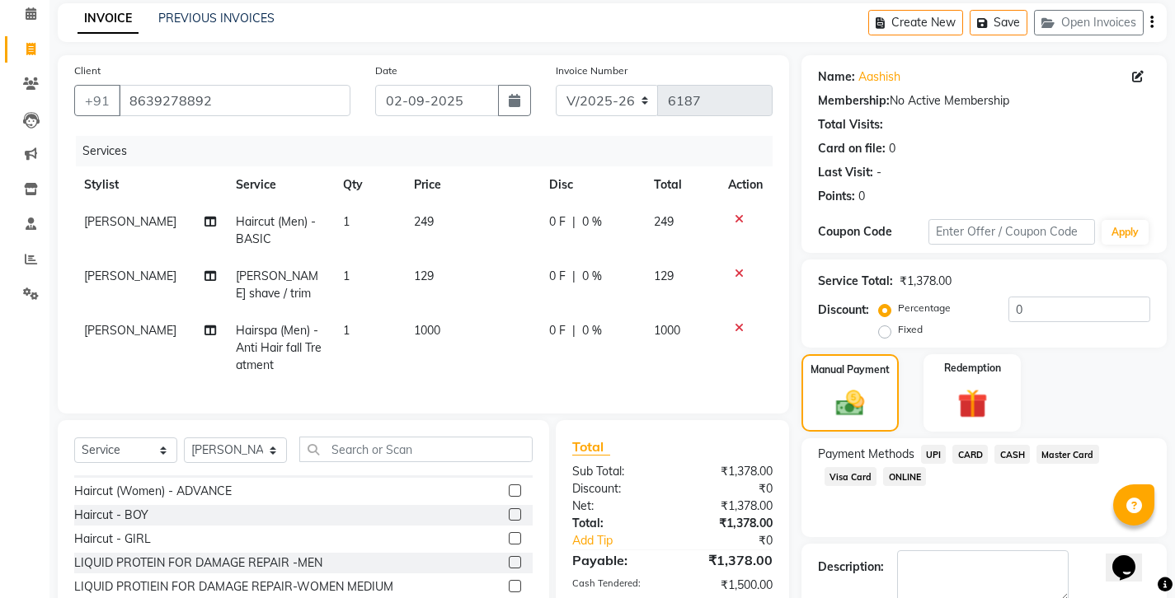
scroll to position [68, 0]
